Goal: Find specific page/section

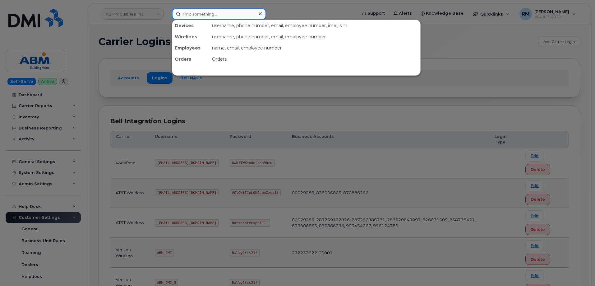
click at [201, 12] on input at bounding box center [219, 13] width 94 height 11
paste input "202-823-9244"
type input "202-823-9244"
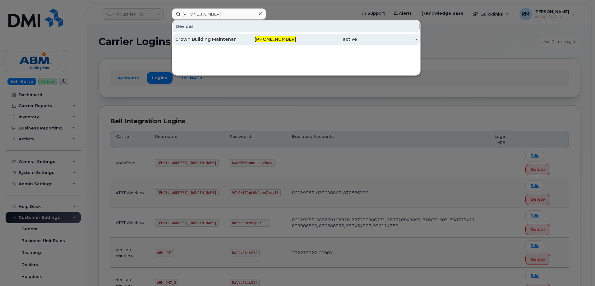
click at [221, 39] on div "Crown Building Maintenance Co" at bounding box center [205, 39] width 61 height 6
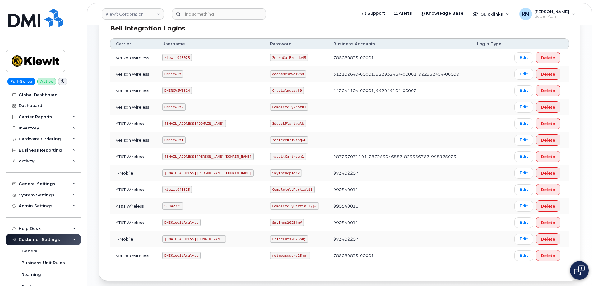
scroll to position [124, 0]
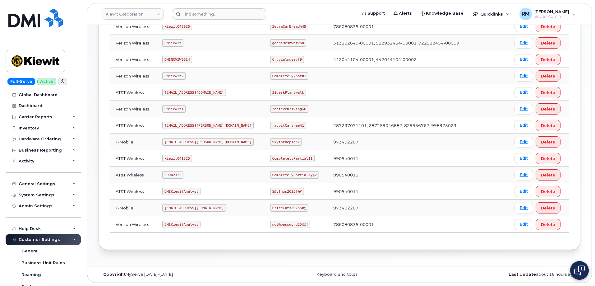
click at [173, 177] on code "SD042325" at bounding box center [172, 174] width 21 height 7
click at [174, 175] on code "SD042325" at bounding box center [172, 174] width 21 height 7
copy code "SD042325"
drag, startPoint x: 252, startPoint y: 174, endPoint x: 293, endPoint y: 171, distance: 40.8
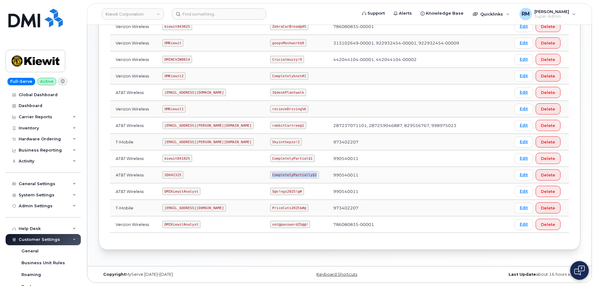
click at [293, 171] on code "CompletelyPartially$2" at bounding box center [294, 174] width 49 height 7
copy code "CompletelyPartially$2"
